Goal: Information Seeking & Learning: Learn about a topic

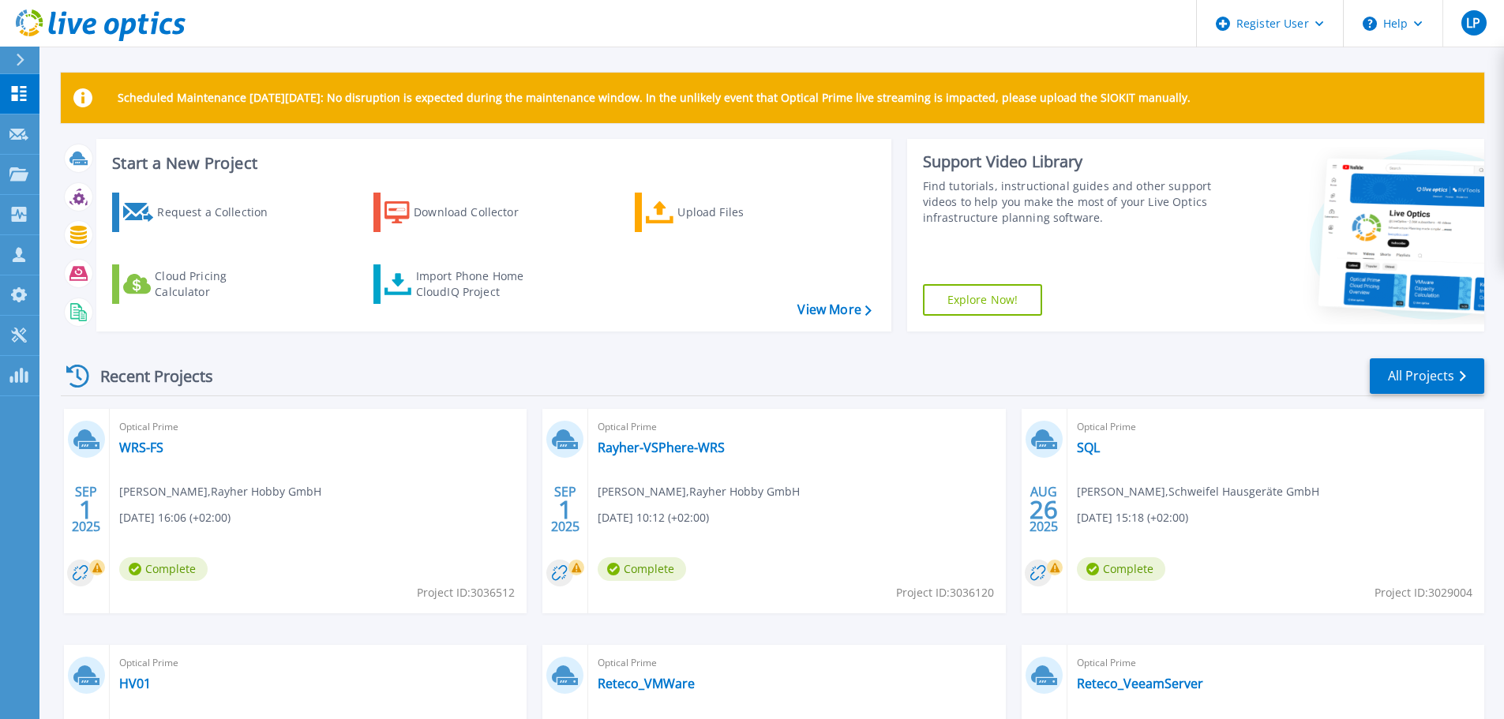
click at [1235, 455] on div "Optical Prime SQL [PERSON_NAME] , Schweifel Hausgeräte GmbH [DATE] 15:18 (+02:0…" at bounding box center [1275, 511] width 417 height 204
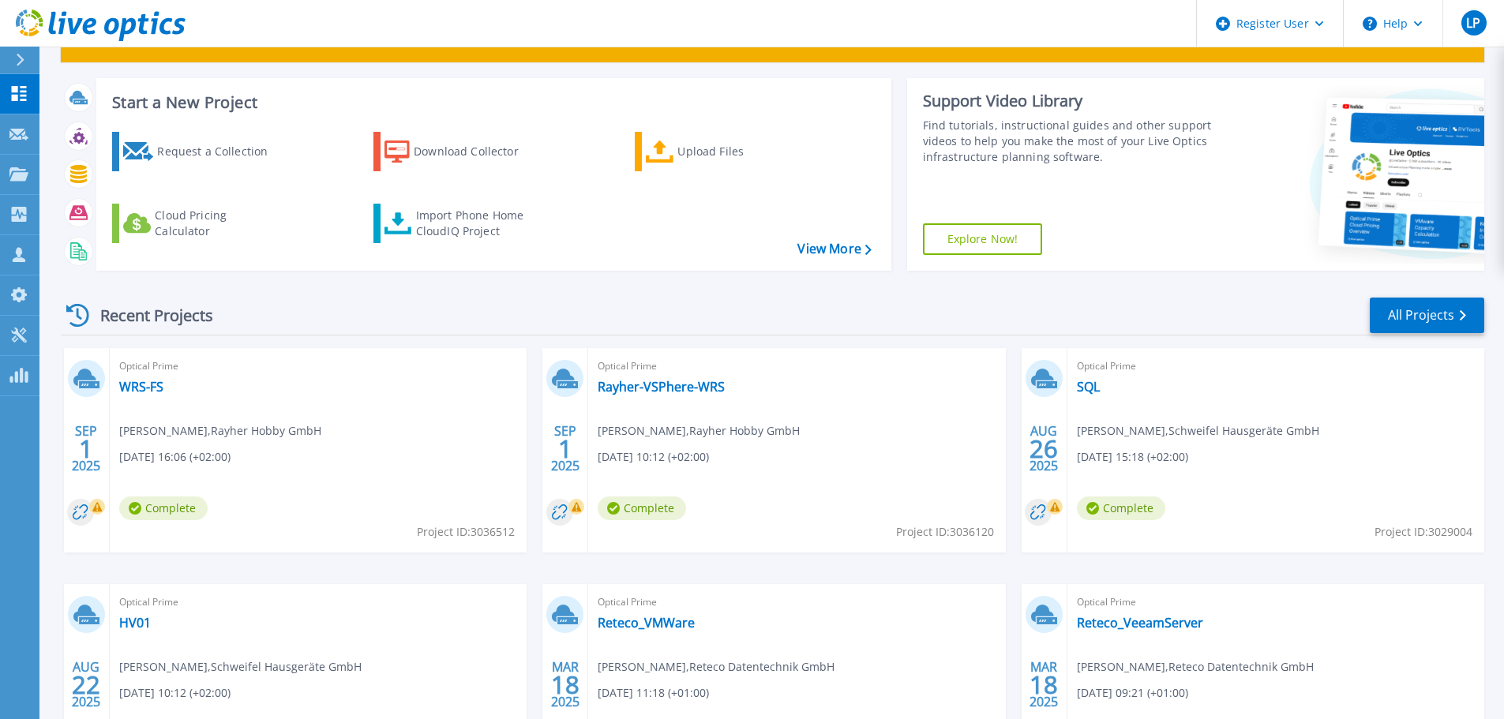
scroll to position [79, 0]
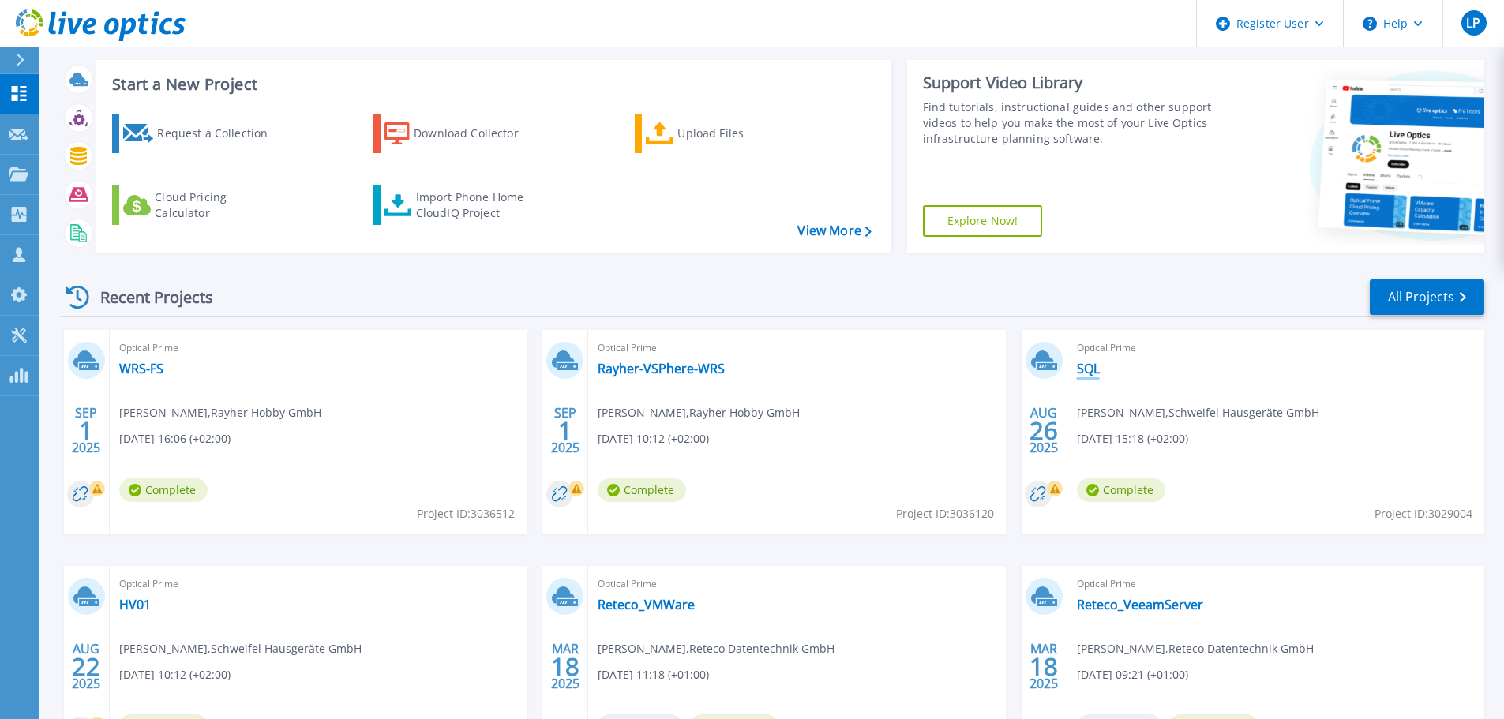
click at [1093, 376] on link "SQL" at bounding box center [1088, 369] width 23 height 16
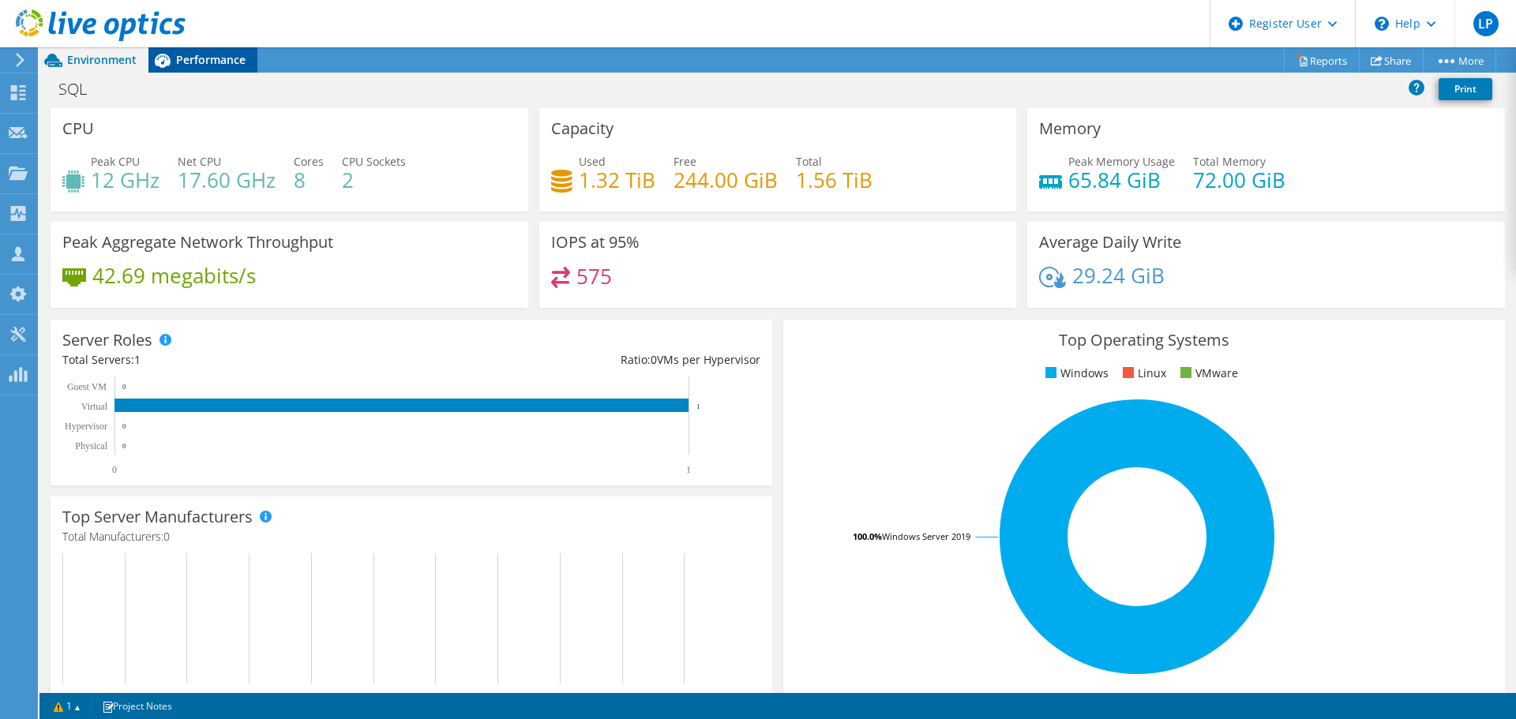
click at [189, 62] on span "Performance" at bounding box center [210, 59] width 69 height 15
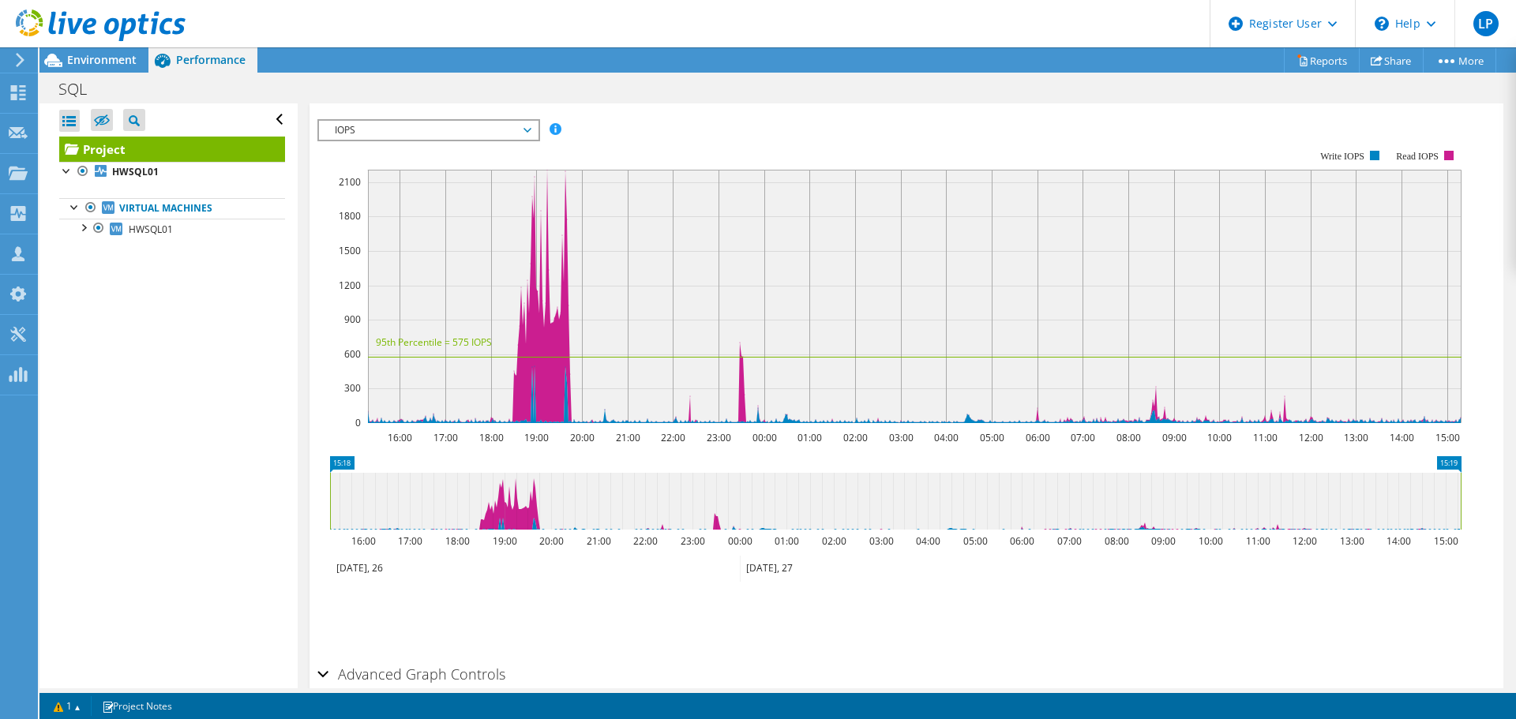
scroll to position [231, 0]
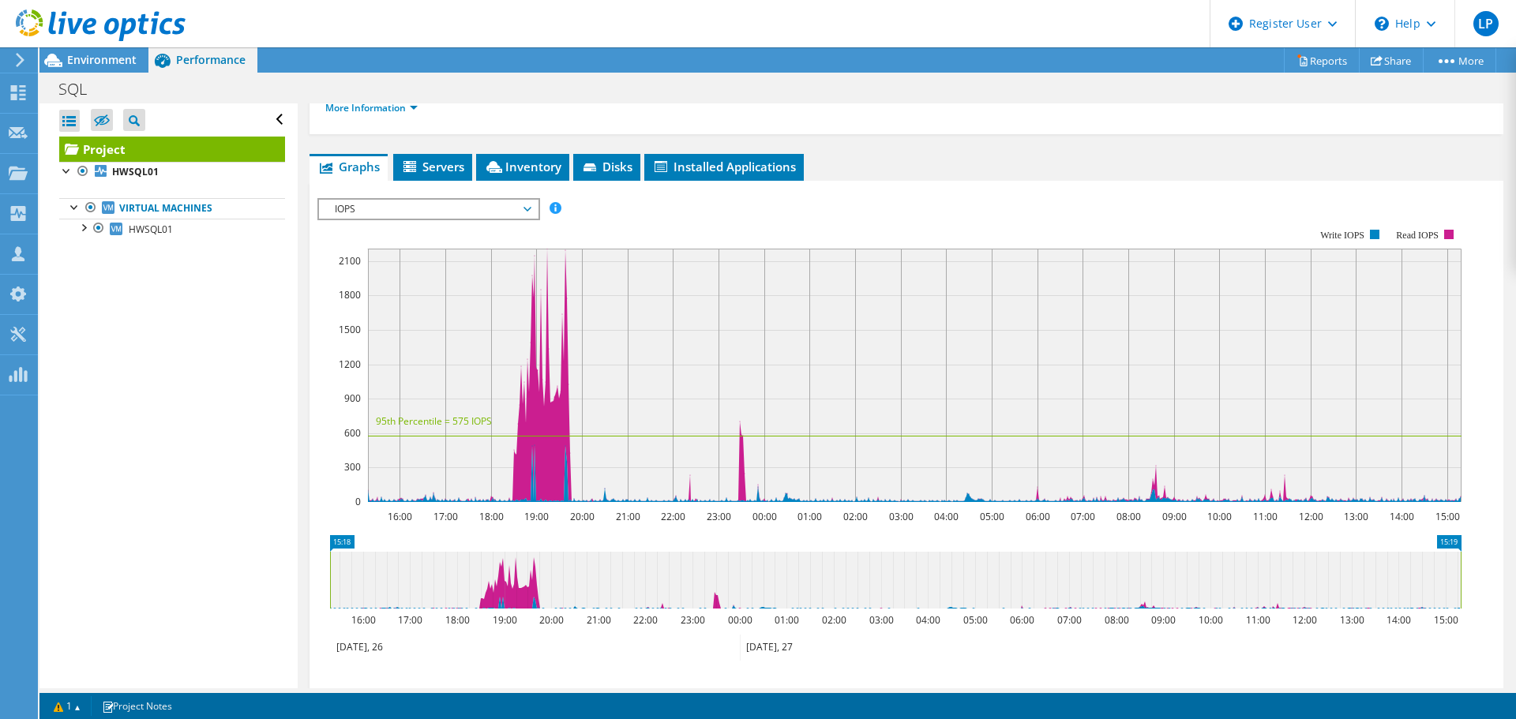
click at [385, 208] on span "IOPS" at bounding box center [428, 209] width 203 height 19
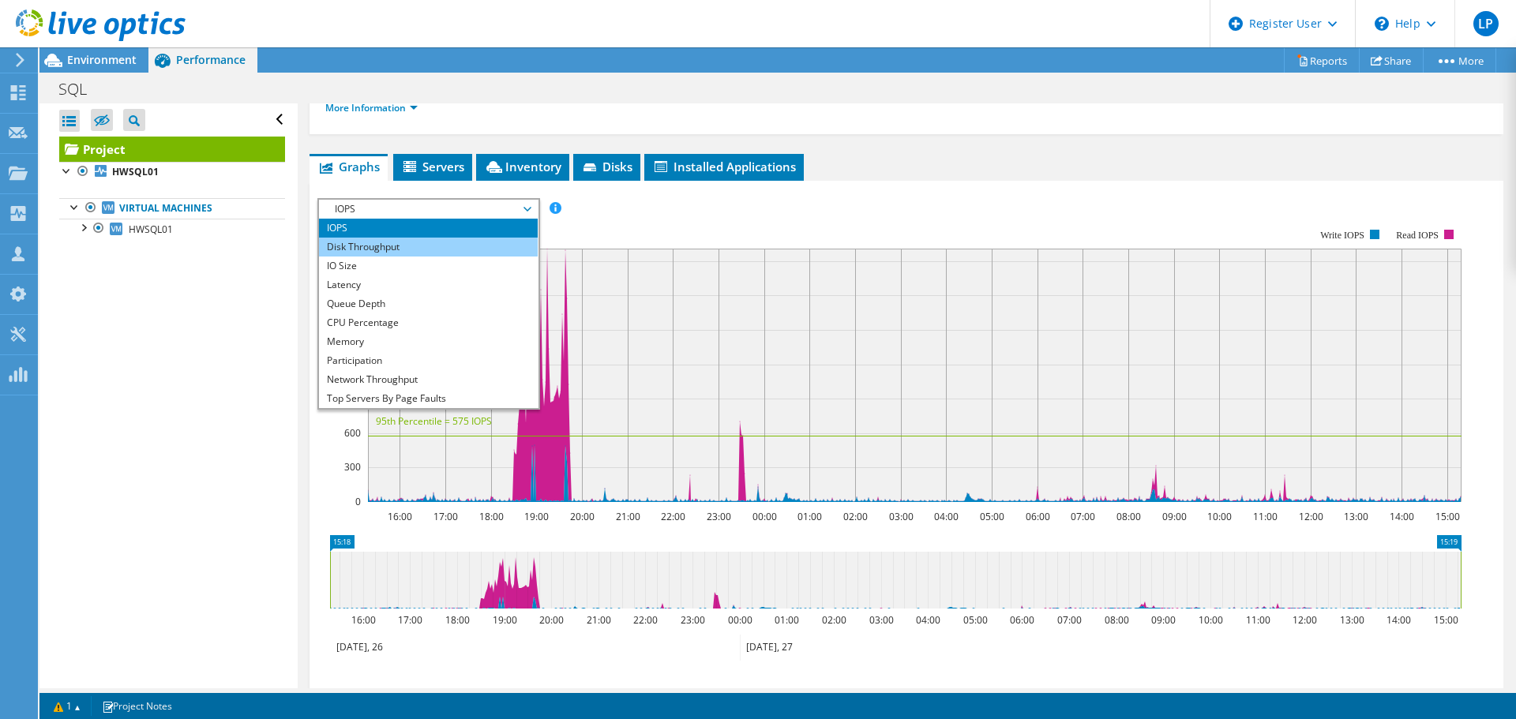
click at [353, 246] on li "Disk Throughput" at bounding box center [428, 247] width 219 height 19
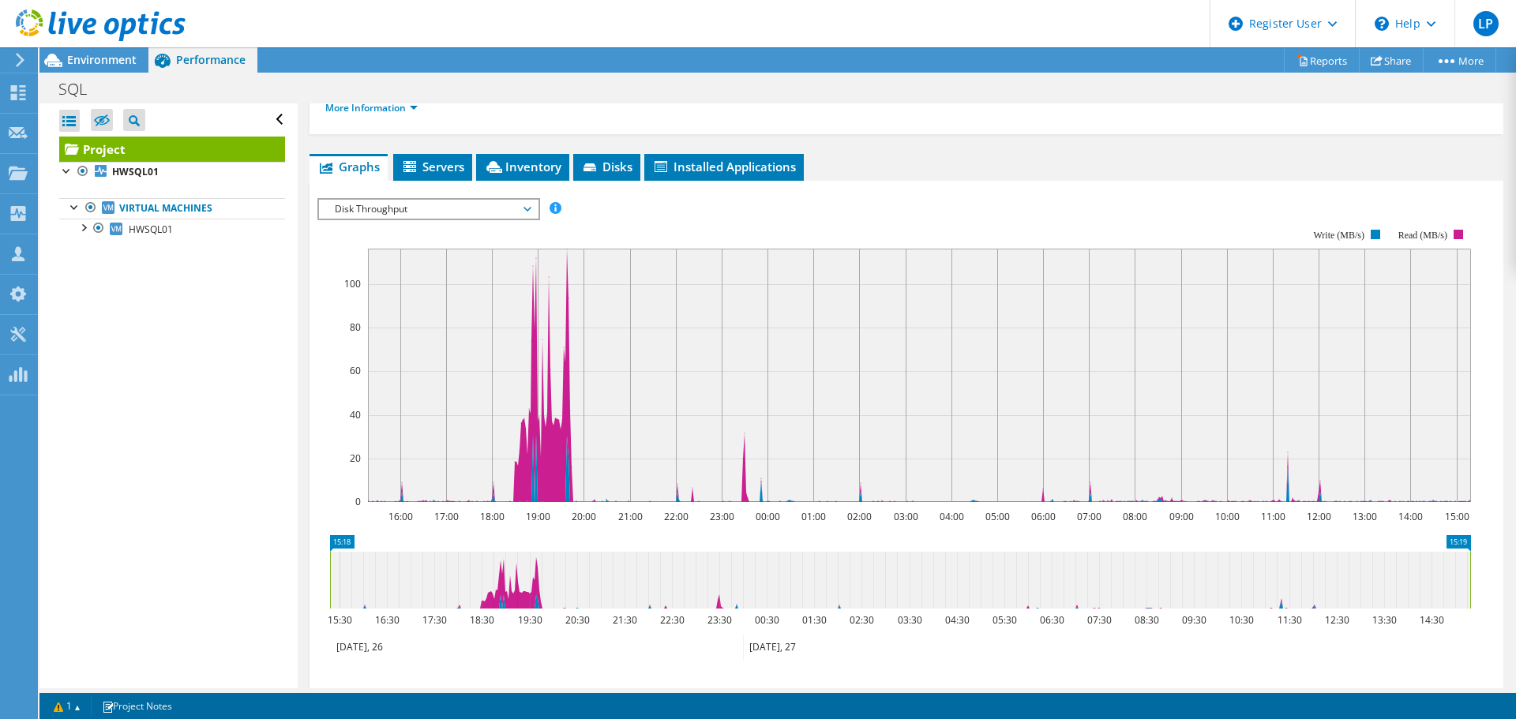
click at [408, 210] on span "Disk Throughput" at bounding box center [428, 209] width 203 height 19
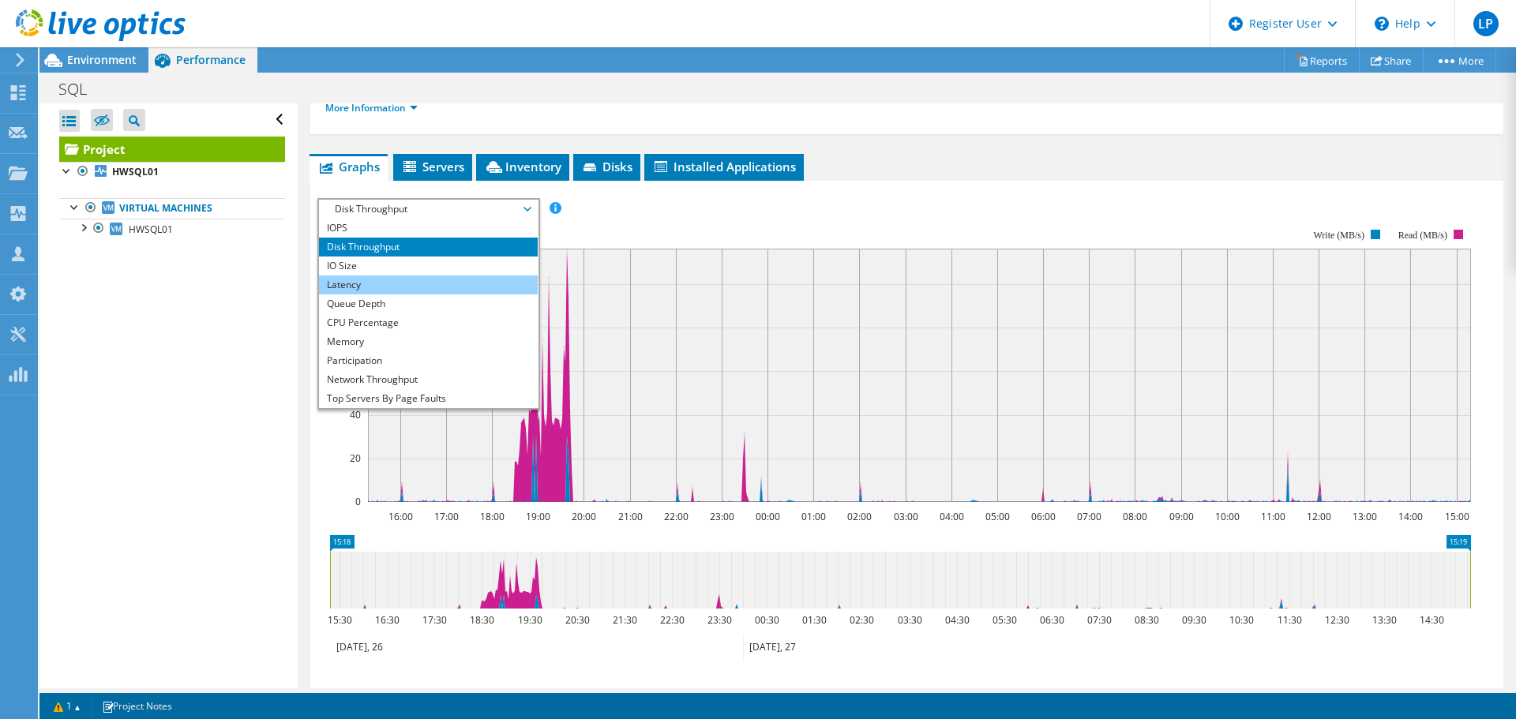
click at [377, 281] on li "Latency" at bounding box center [428, 285] width 219 height 19
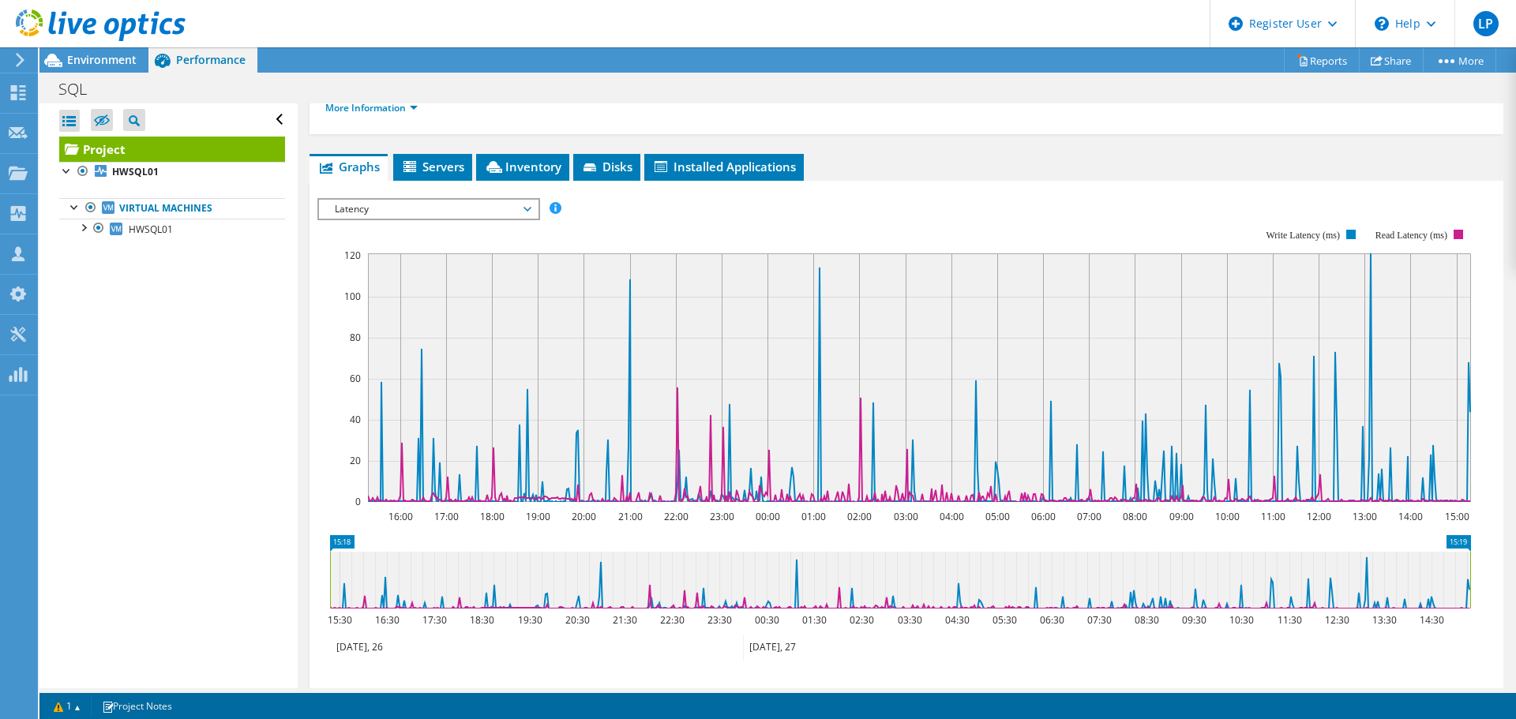
click at [420, 208] on span "Latency" at bounding box center [428, 209] width 203 height 19
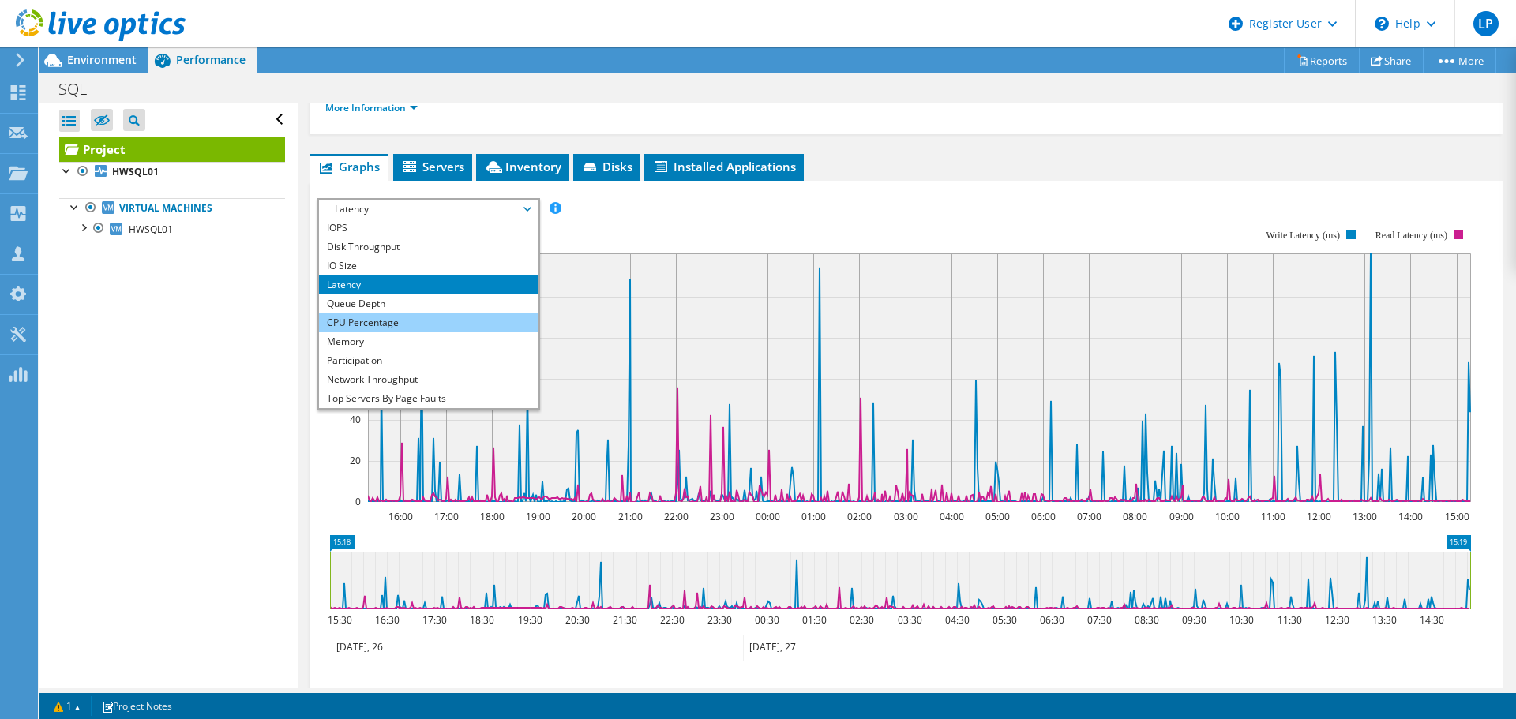
click at [362, 317] on li "CPU Percentage" at bounding box center [428, 322] width 219 height 19
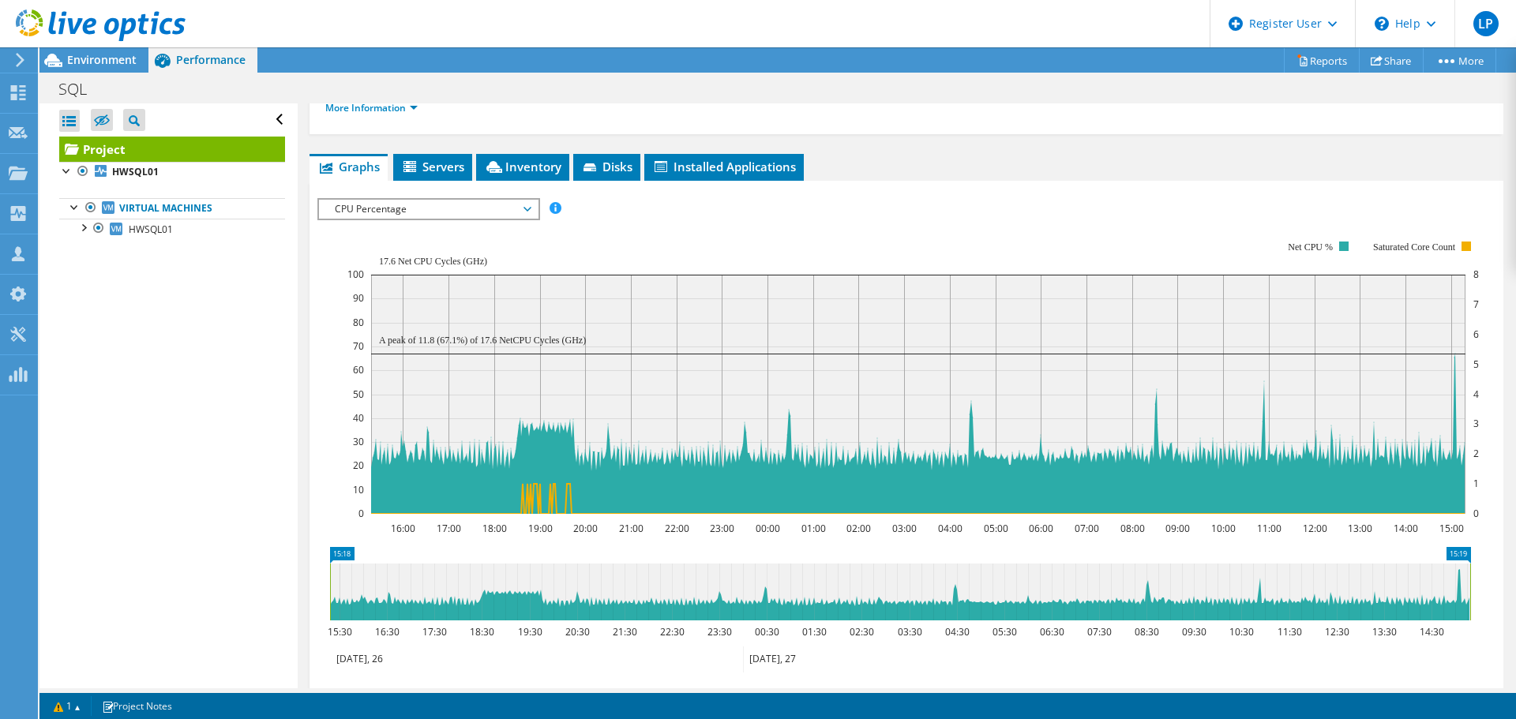
click at [418, 209] on span "CPU Percentage" at bounding box center [428, 209] width 203 height 19
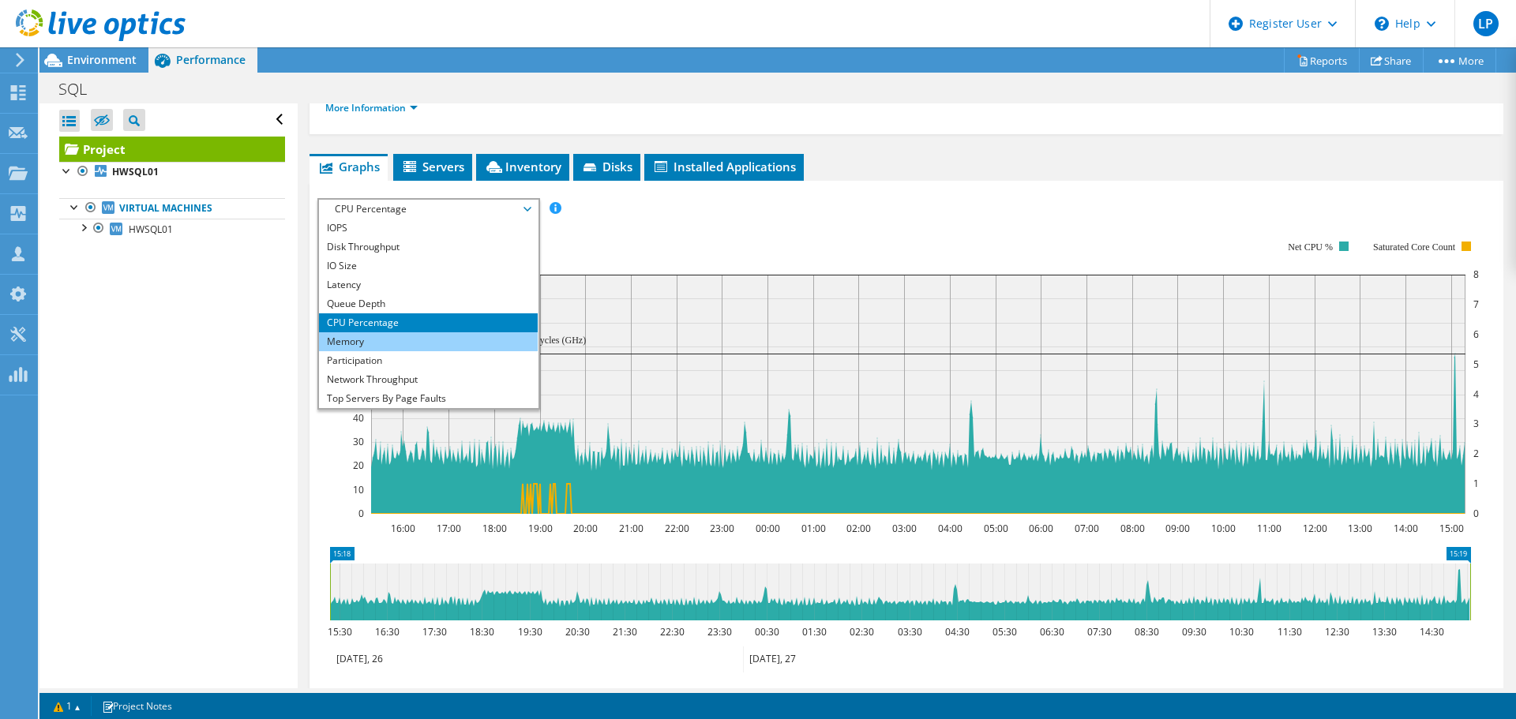
click at [347, 341] on li "Memory" at bounding box center [428, 341] width 219 height 19
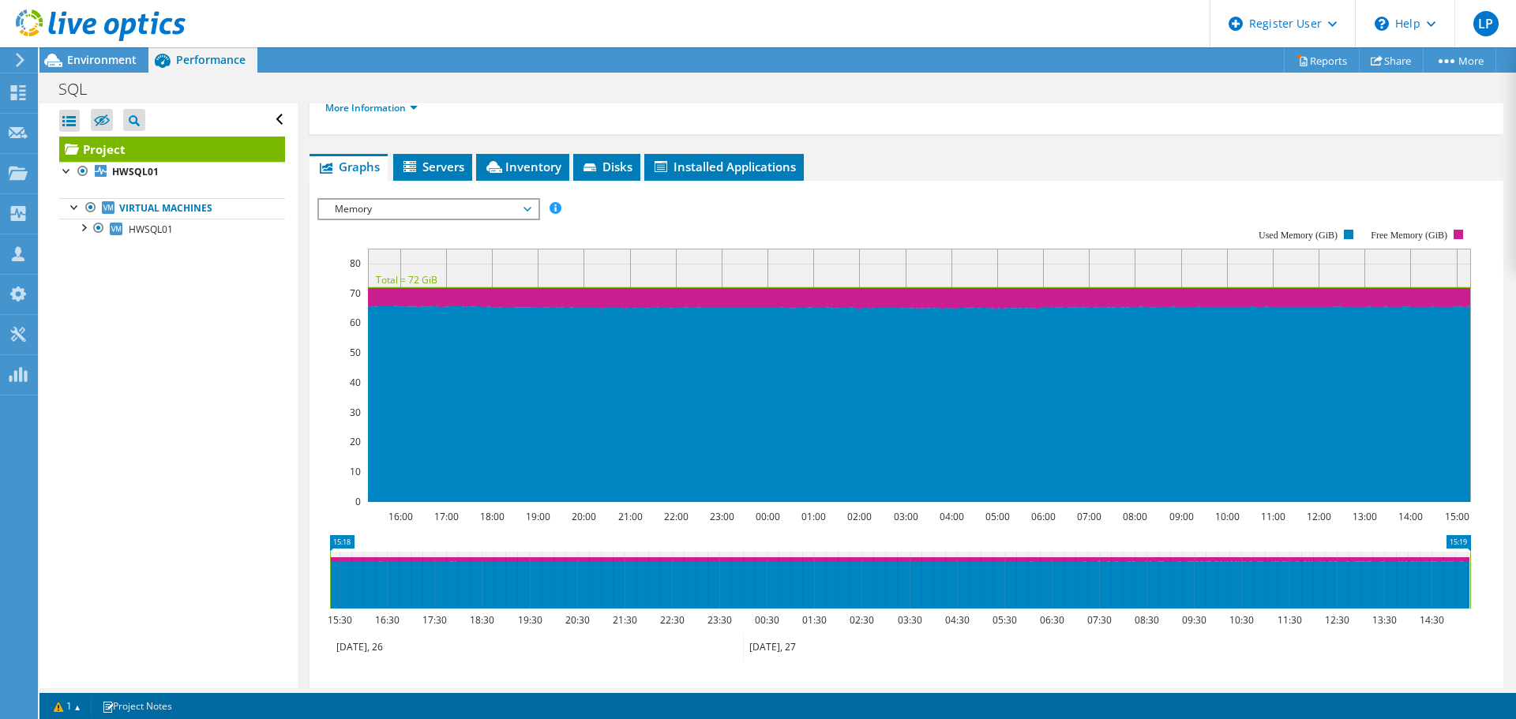
click at [511, 214] on span "Memory" at bounding box center [428, 209] width 203 height 19
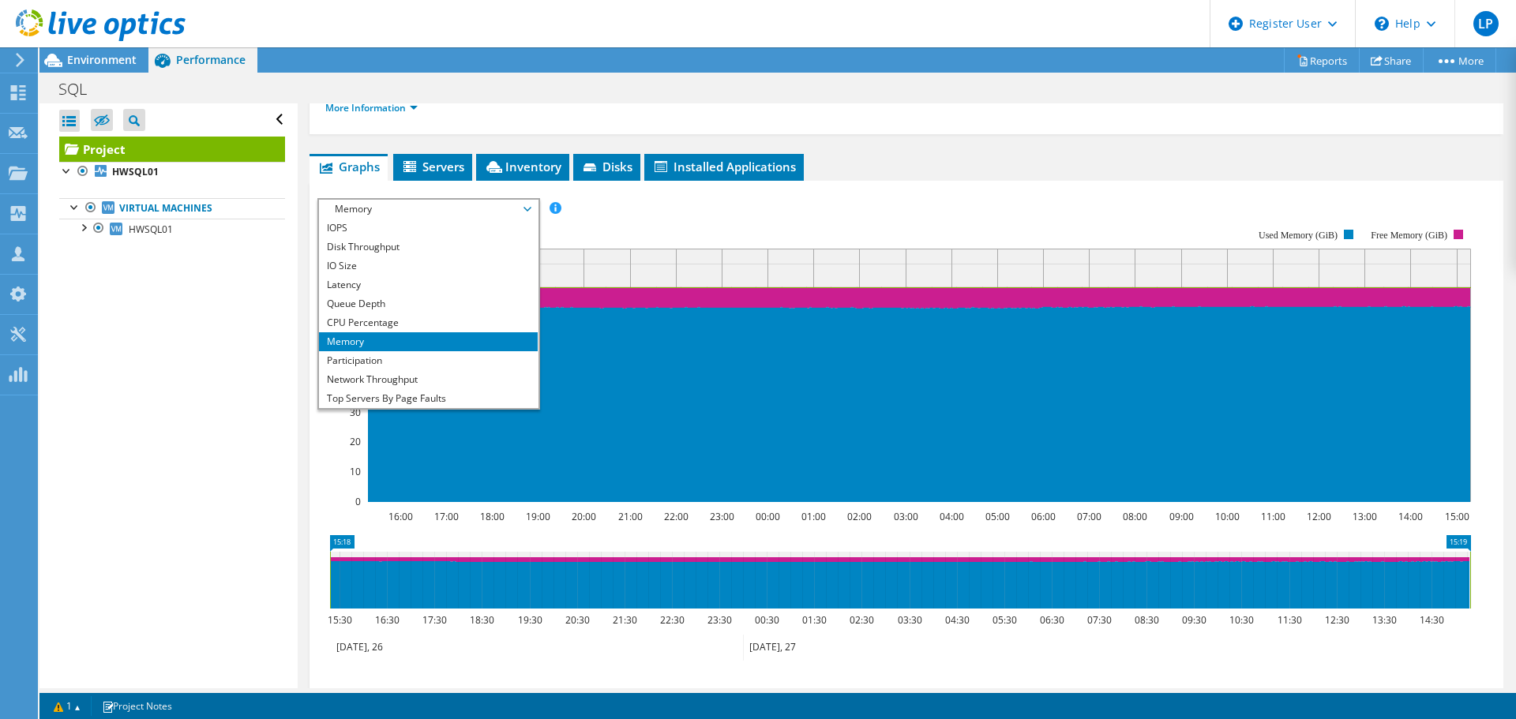
click at [268, 409] on div "Open All Close All Hide Excluded Nodes Project Tree Filter" at bounding box center [167, 395] width 257 height 585
